Goal: Check status

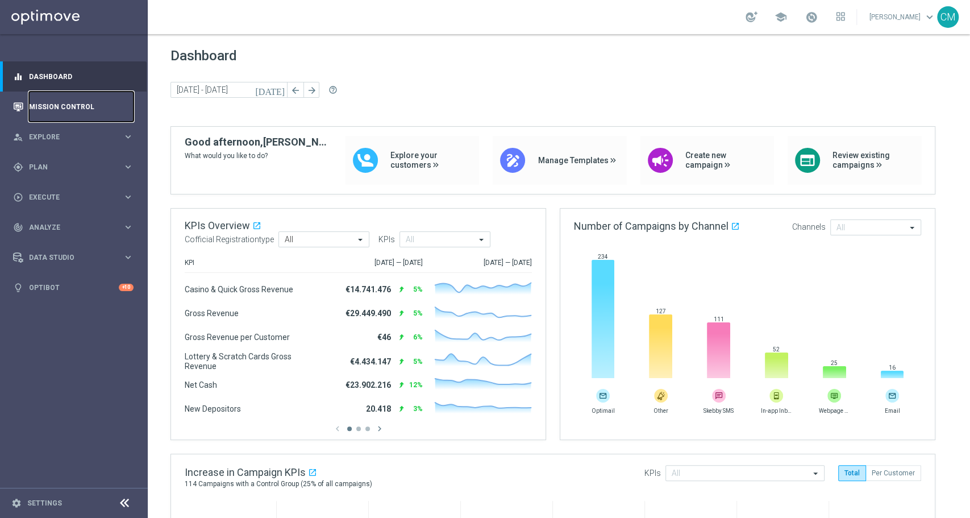
click at [75, 98] on link "Mission Control" at bounding box center [81, 106] width 105 height 30
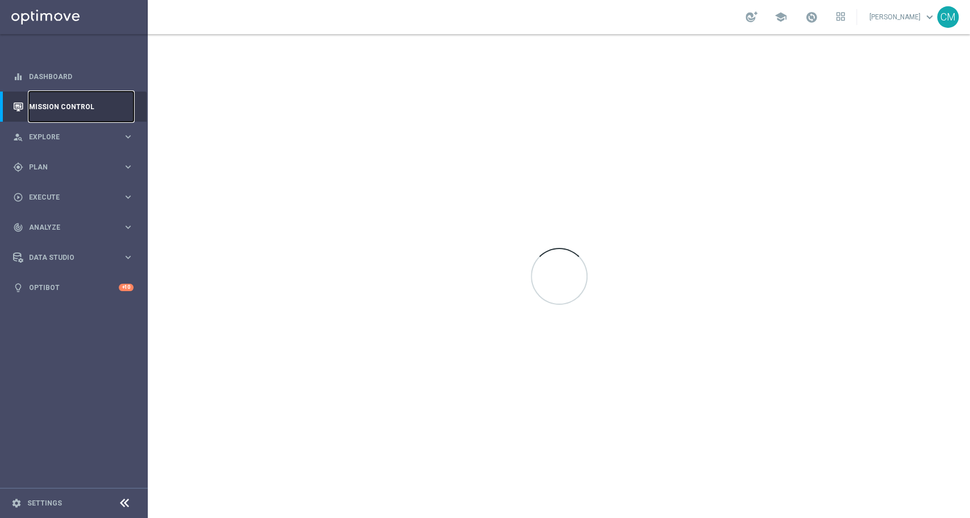
click at [75, 98] on link "Mission Control" at bounding box center [81, 106] width 105 height 30
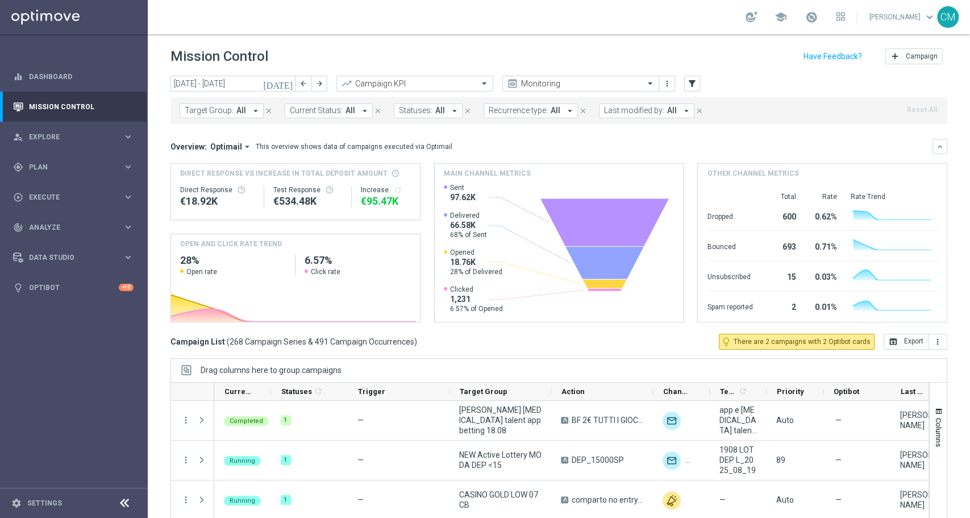
click at [289, 88] on icon "[DATE]" at bounding box center [278, 83] width 31 height 10
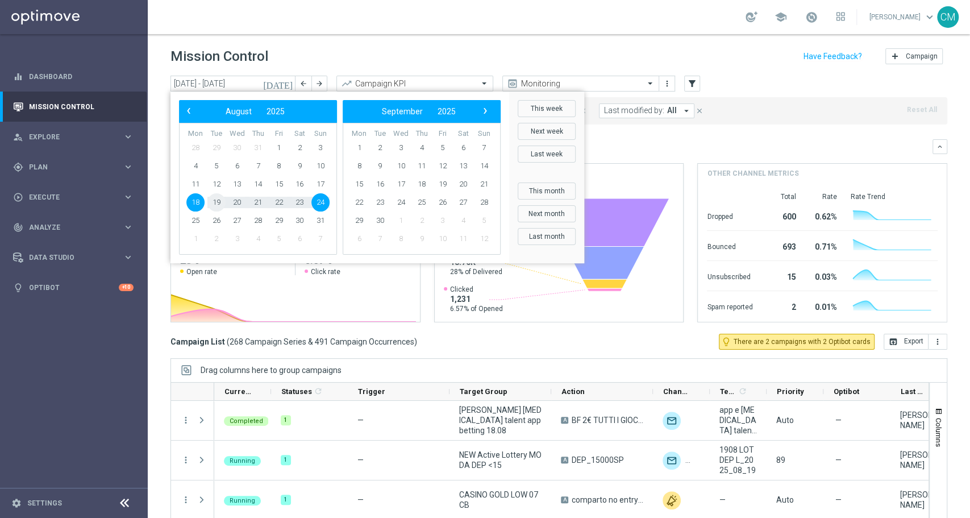
click at [221, 202] on span "19" at bounding box center [216, 202] width 18 height 18
type input "[DATE] - [DATE]"
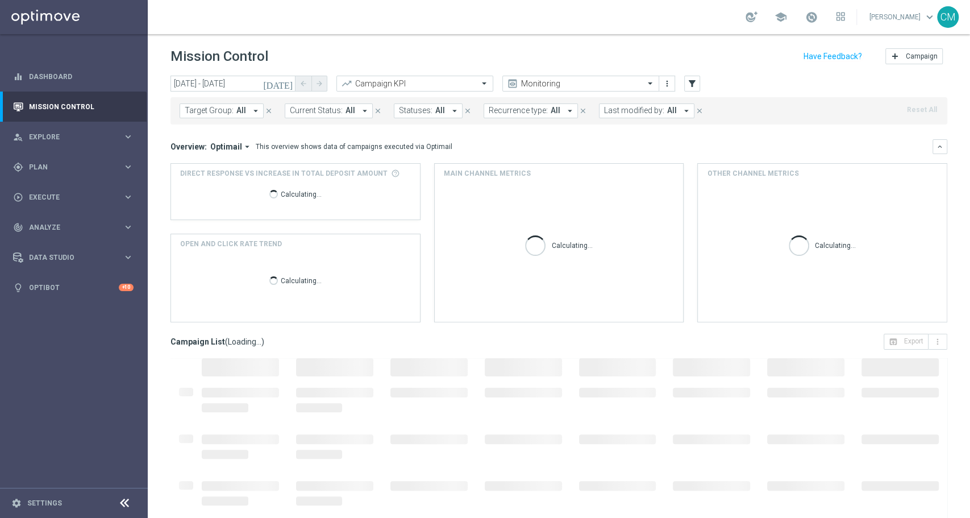
scroll to position [50, 0]
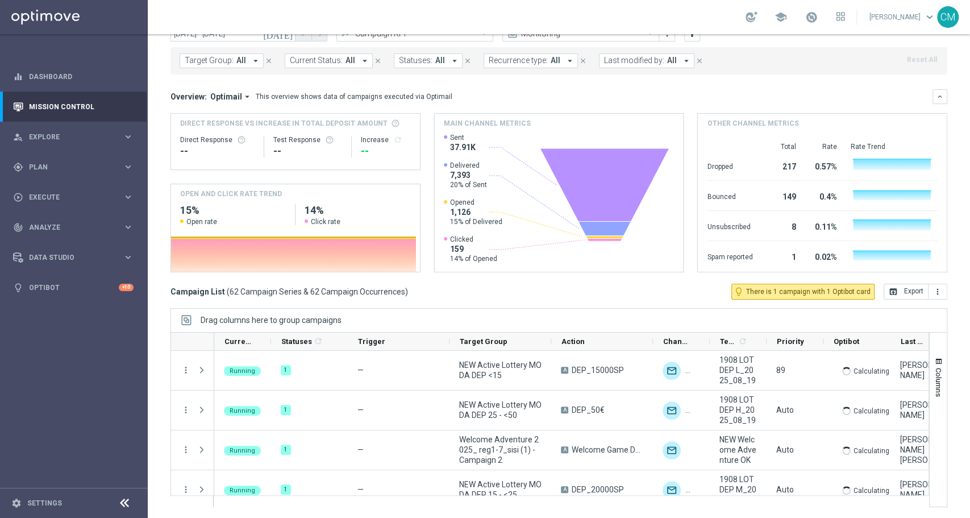
click at [623, 55] on button "Last modified by: All arrow_drop_down" at bounding box center [646, 60] width 95 height 15
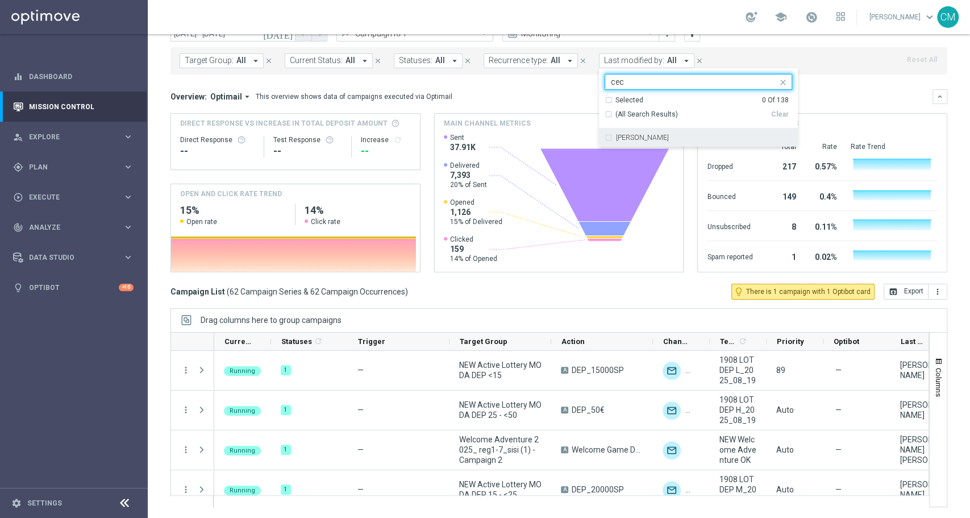
click at [671, 138] on div "[PERSON_NAME]" at bounding box center [704, 137] width 176 height 7
type input "cec"
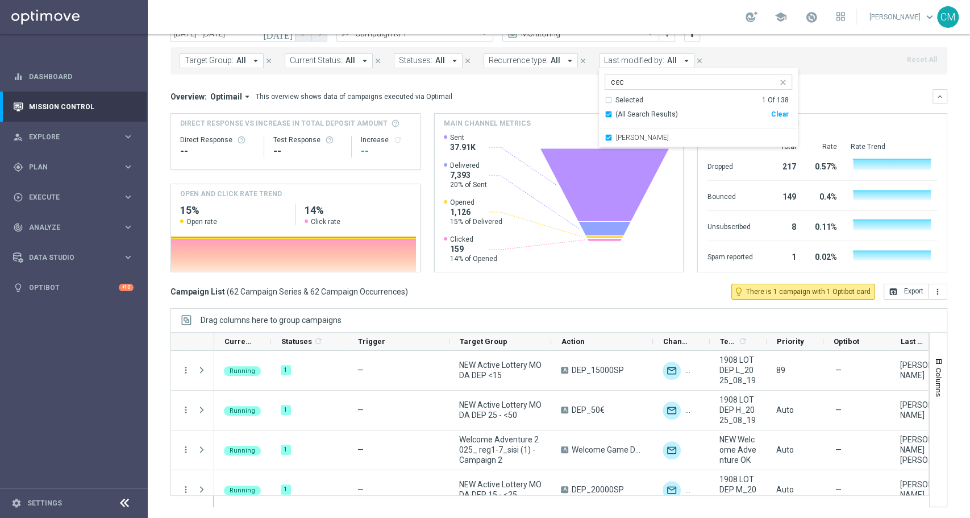
click at [855, 99] on div "Overview: Optimail arrow_drop_down This overview shows data of campaigns execut…" at bounding box center [551, 96] width 762 height 10
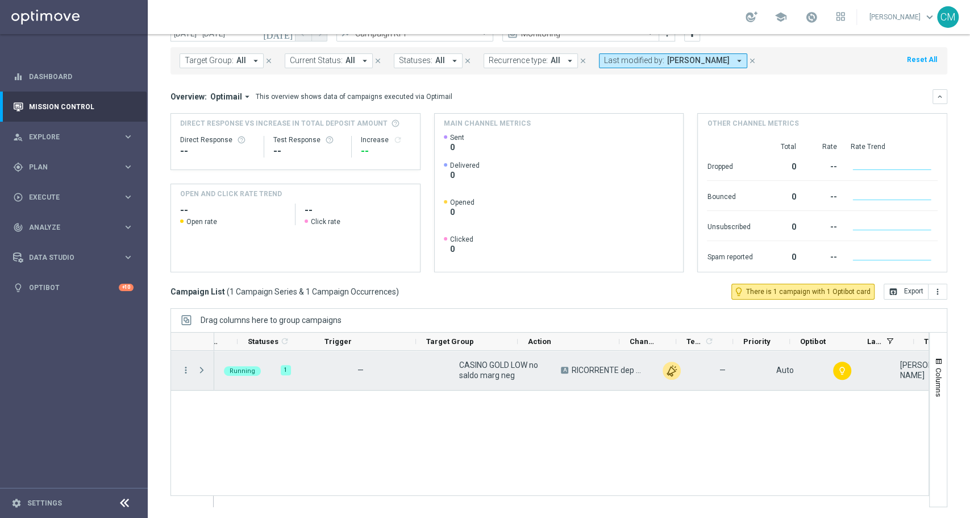
scroll to position [0, 37]
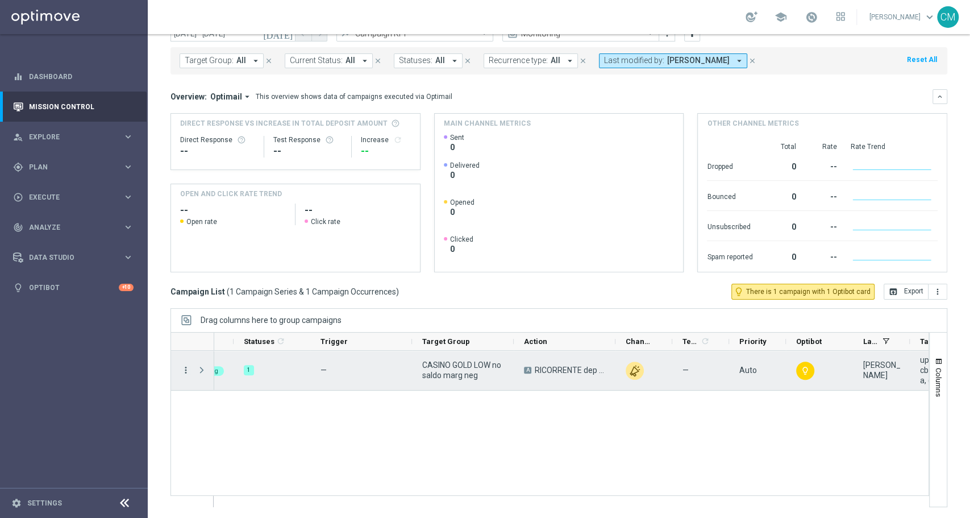
click at [184, 368] on icon "more_vert" at bounding box center [186, 370] width 10 height 10
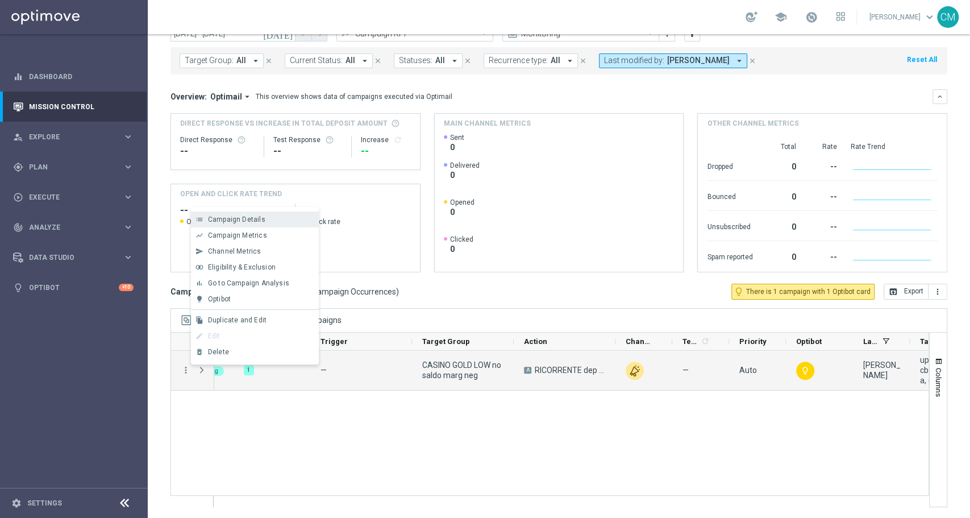
click at [254, 220] on span "Campaign Details" at bounding box center [236, 219] width 57 height 8
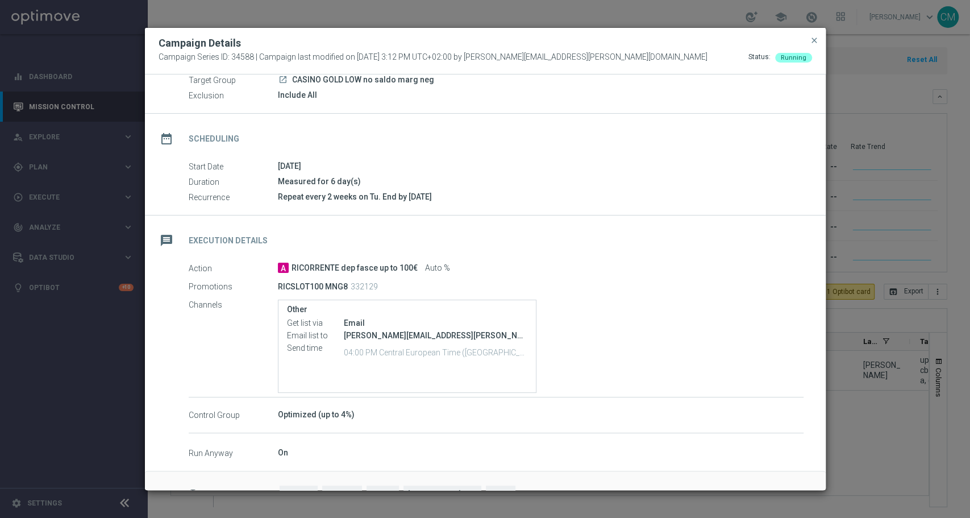
scroll to position [0, 0]
